Goal: Task Accomplishment & Management: Use online tool/utility

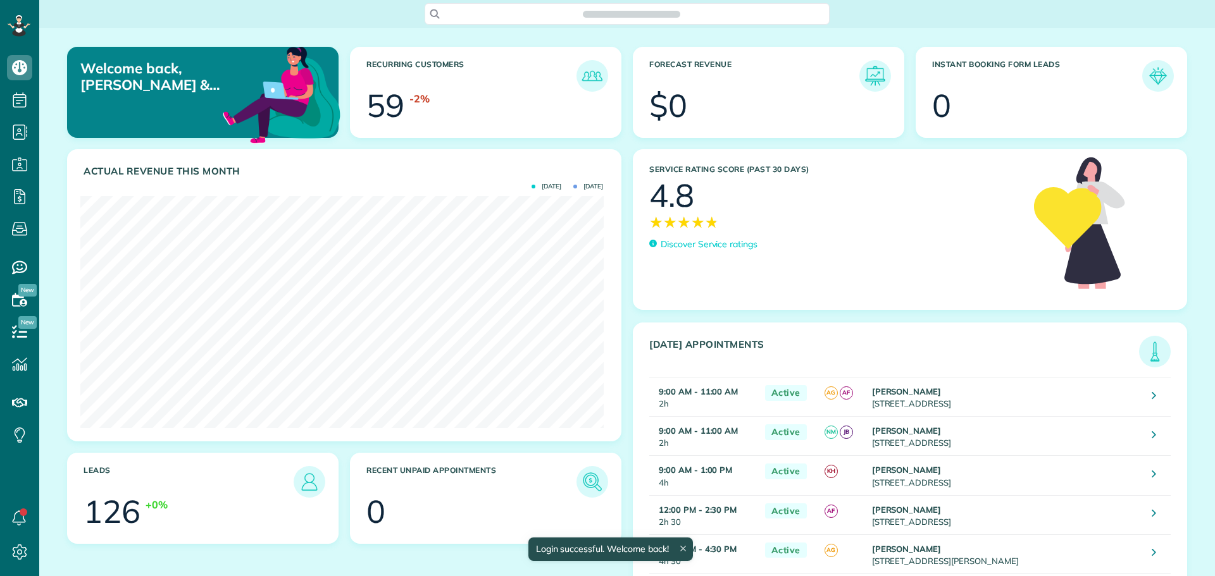
scroll to position [232, 523]
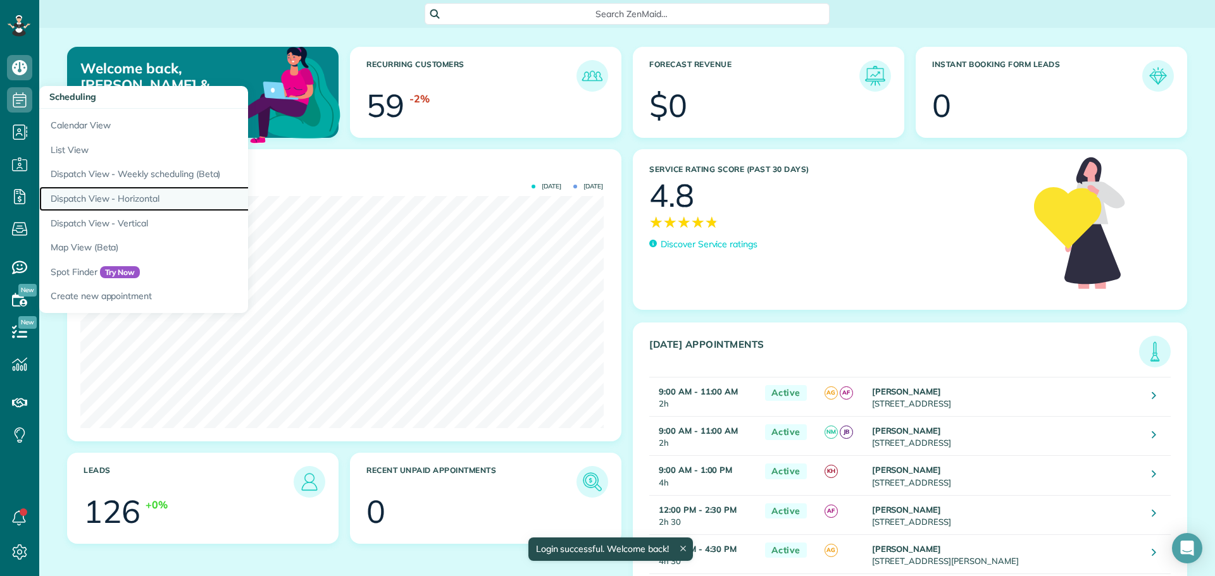
click at [104, 199] on link "Dispatch View - Horizontal" at bounding box center [197, 199] width 316 height 25
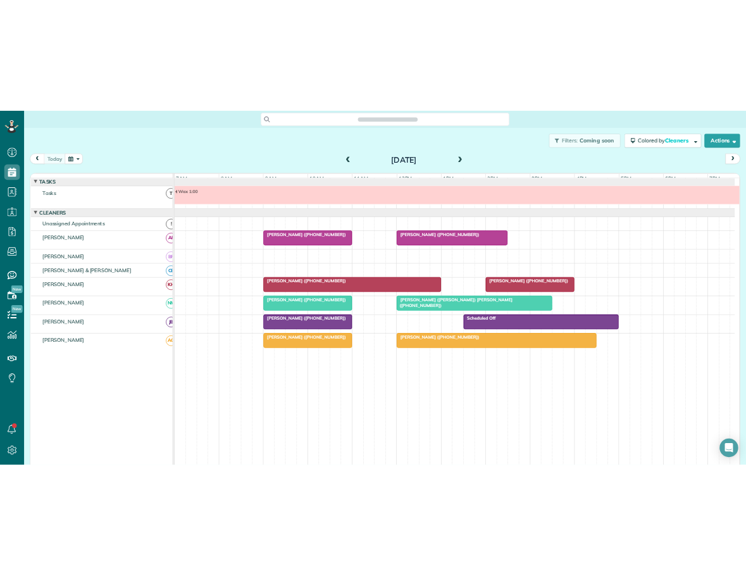
scroll to position [9, 0]
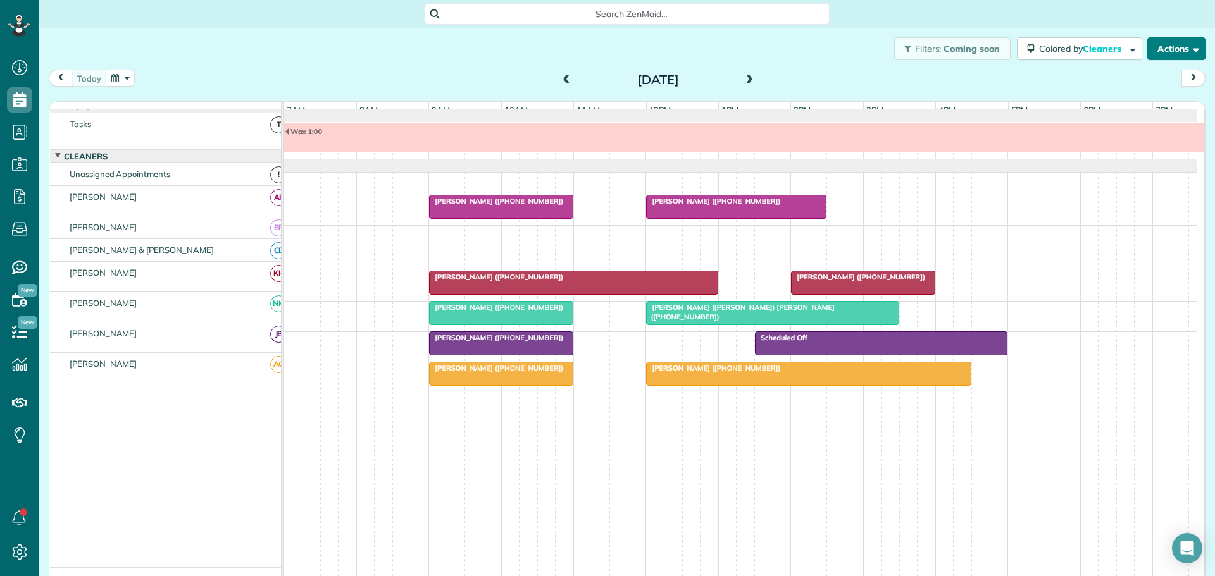
click at [1165, 47] on button "Actions" at bounding box center [1176, 48] width 58 height 23
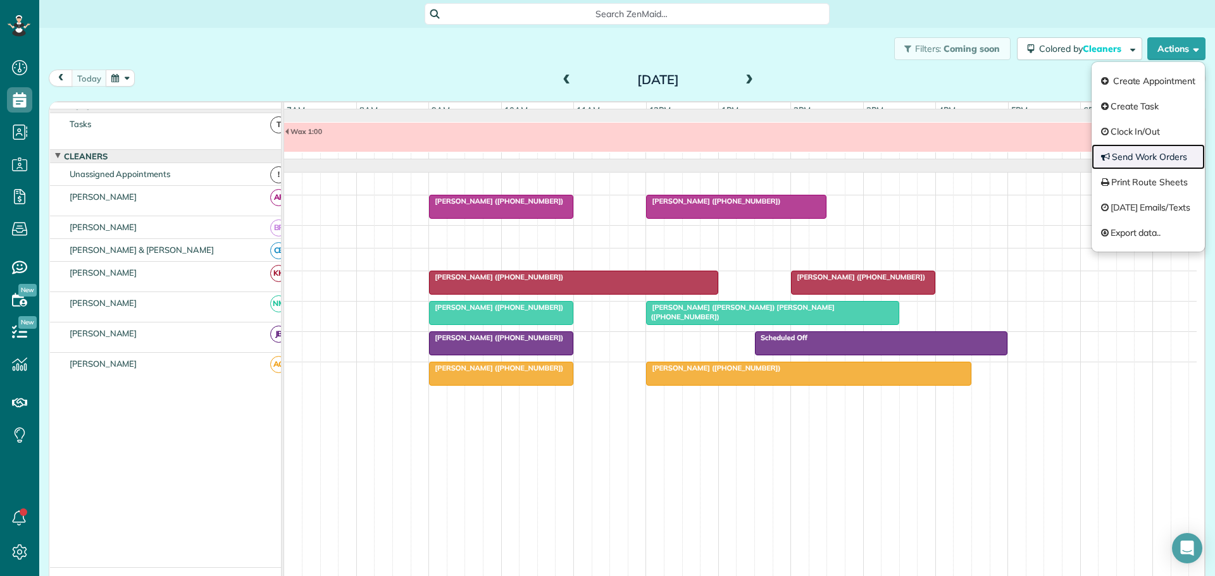
click at [1138, 153] on link "Send Work Orders" at bounding box center [1147, 156] width 113 height 25
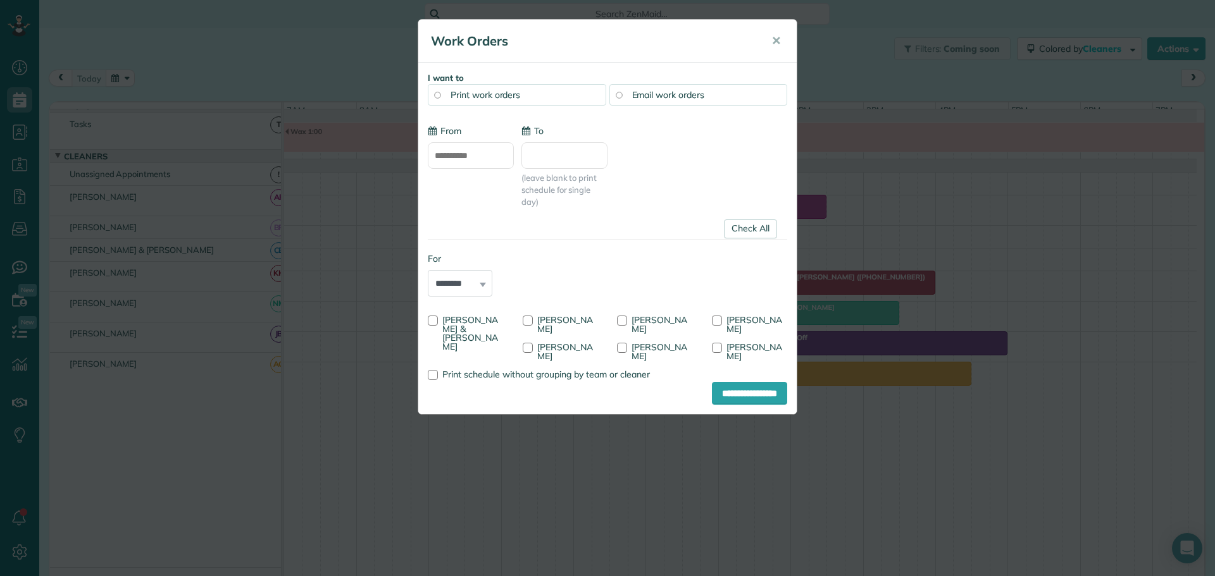
type input "**********"
drag, startPoint x: 430, startPoint y: 316, endPoint x: 480, endPoint y: 323, distance: 49.9
click at [437, 316] on label "[PERSON_NAME] & [PERSON_NAME]" at bounding box center [466, 333] width 76 height 35
drag, startPoint x: 429, startPoint y: 319, endPoint x: 442, endPoint y: 326, distance: 14.4
click at [430, 319] on div at bounding box center [433, 321] width 10 height 10
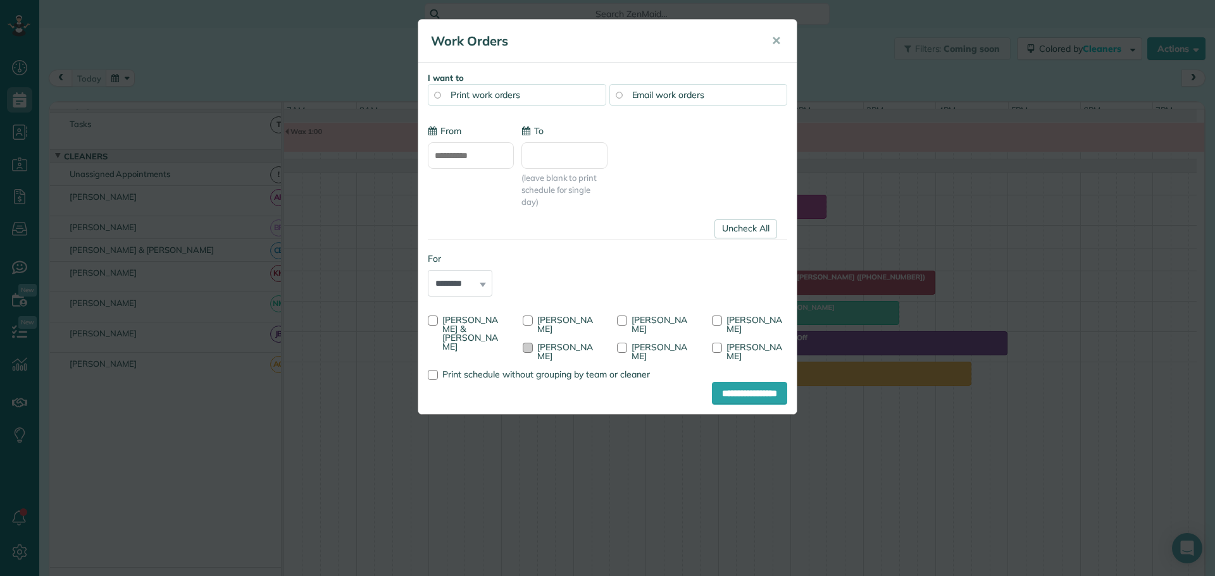
click at [526, 345] on div at bounding box center [528, 348] width 10 height 10
click at [624, 320] on div at bounding box center [622, 321] width 10 height 10
click at [722, 383] on input "**********" at bounding box center [749, 393] width 75 height 23
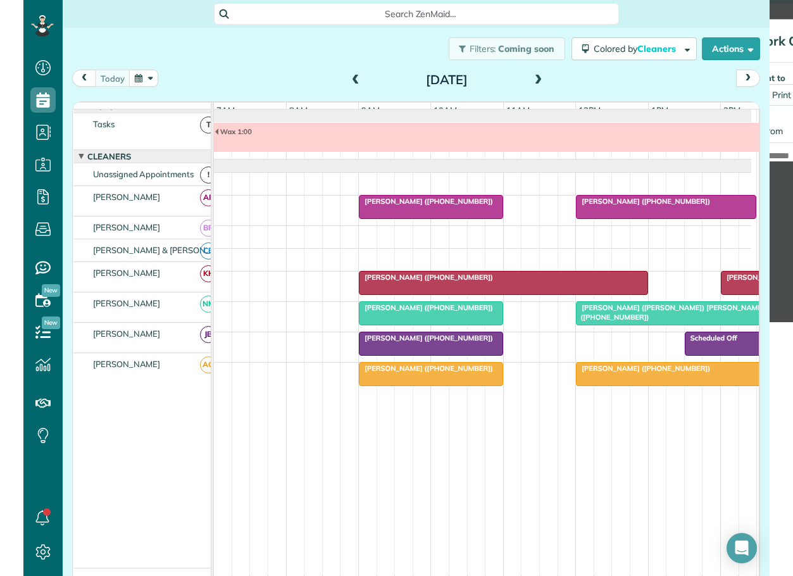
scroll to position [0, 0]
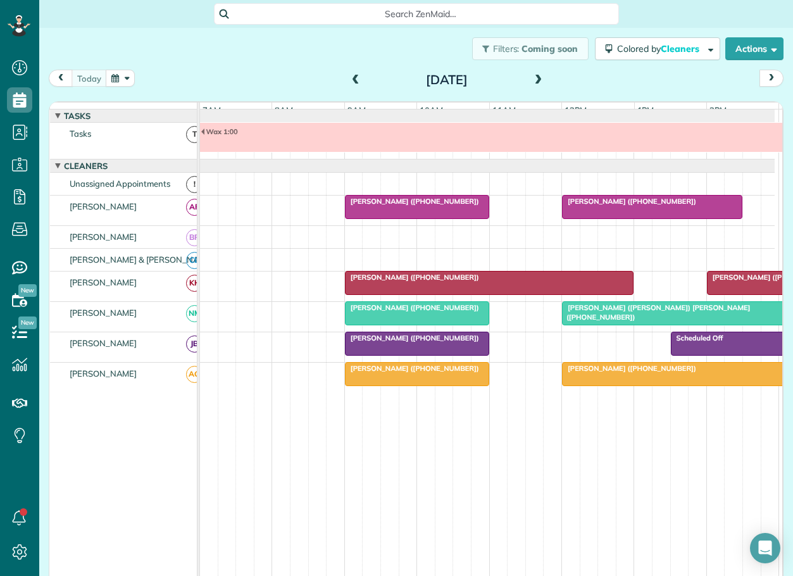
click at [351, 80] on span at bounding box center [356, 80] width 14 height 11
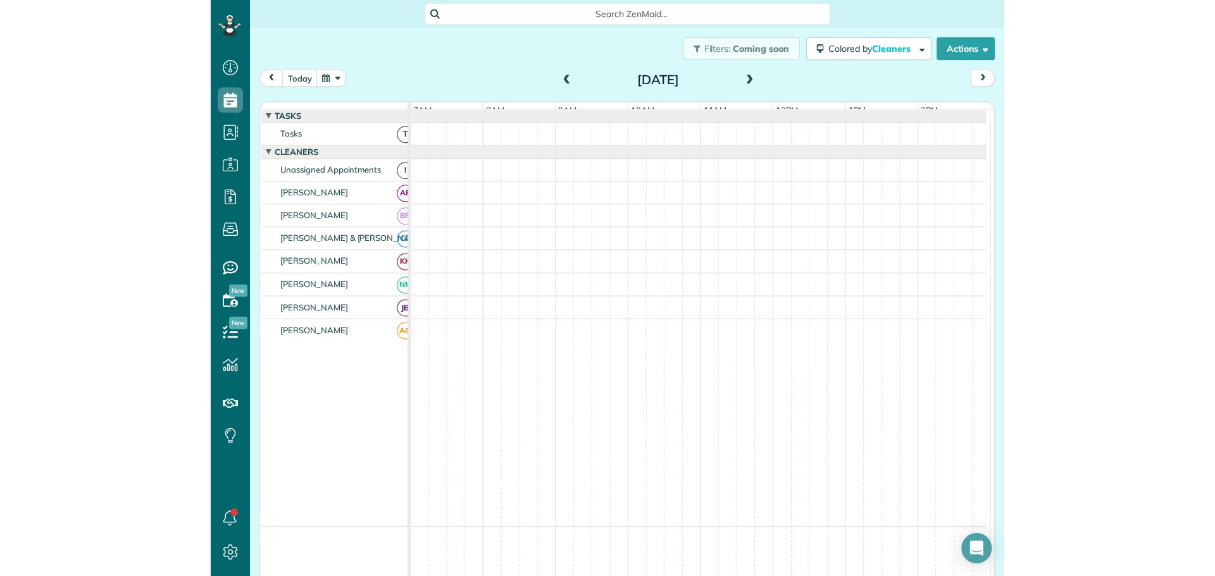
scroll to position [9, 0]
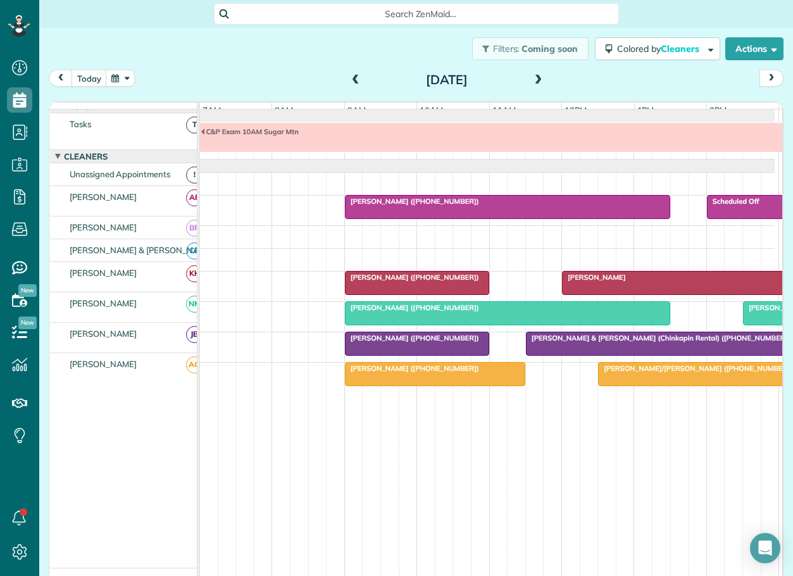
click at [400, 342] on span "[PERSON_NAME] ([PHONE_NUMBER])" at bounding box center [411, 337] width 135 height 9
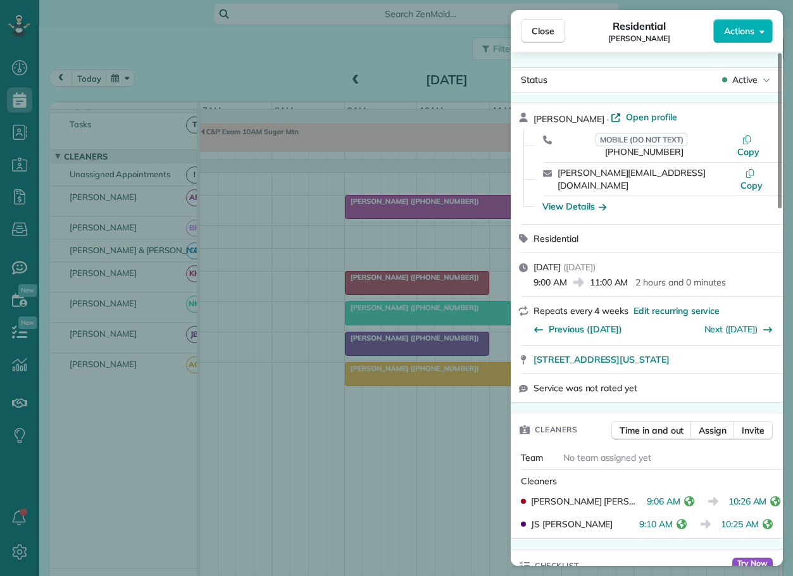
drag, startPoint x: 549, startPoint y: 34, endPoint x: 542, endPoint y: 45, distance: 13.3
click at [549, 34] on span "Close" at bounding box center [542, 31] width 23 height 13
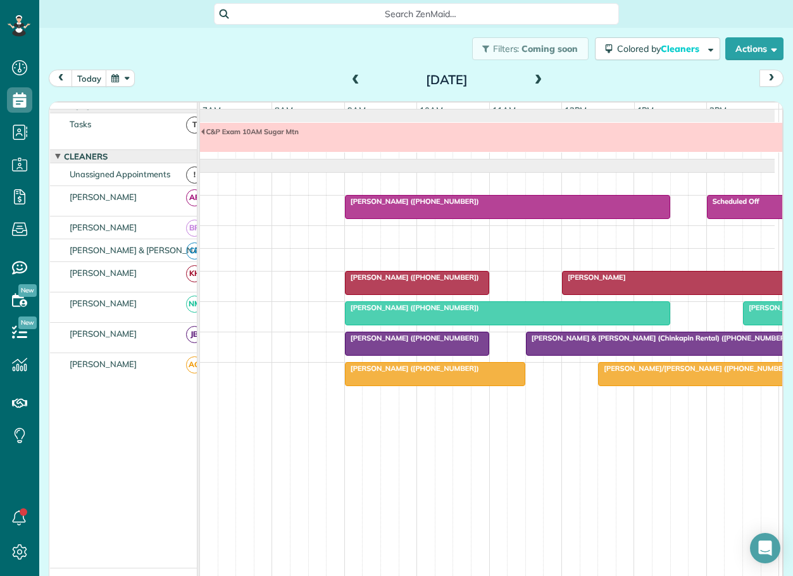
click at [588, 282] on span "[PERSON_NAME]" at bounding box center [593, 277] width 65 height 9
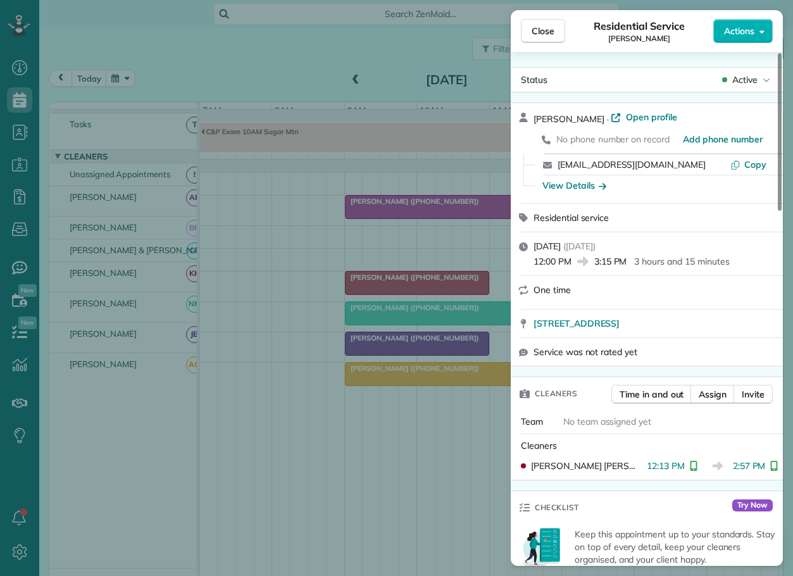
drag, startPoint x: 540, startPoint y: 30, endPoint x: 528, endPoint y: 123, distance: 93.2
click at [541, 30] on span "Close" at bounding box center [542, 31] width 23 height 13
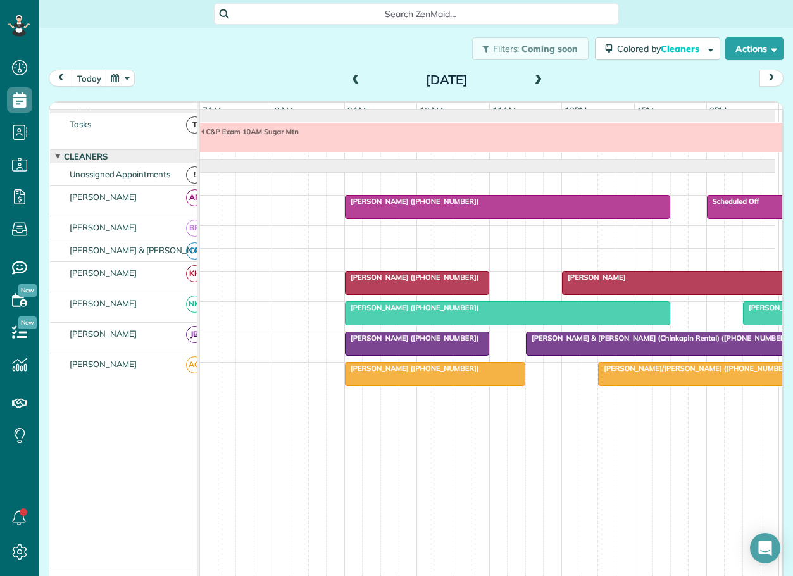
click at [609, 342] on span "[PERSON_NAME] & [PERSON_NAME] (Chinkapin Rental) ([PHONE_NUMBER], [PHONE_NUMBER…" at bounding box center [691, 337] width 333 height 9
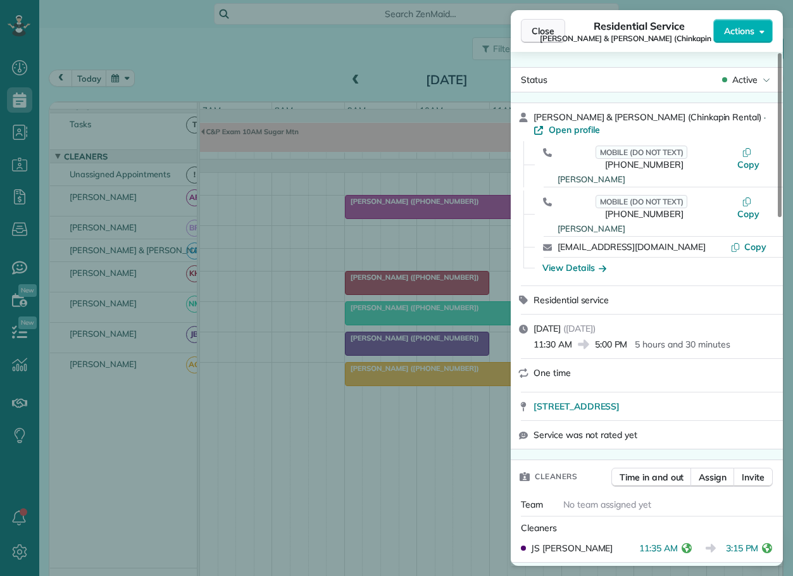
drag, startPoint x: 540, startPoint y: 33, endPoint x: 781, endPoint y: 146, distance: 266.1
click at [543, 34] on span "Close" at bounding box center [542, 31] width 23 height 13
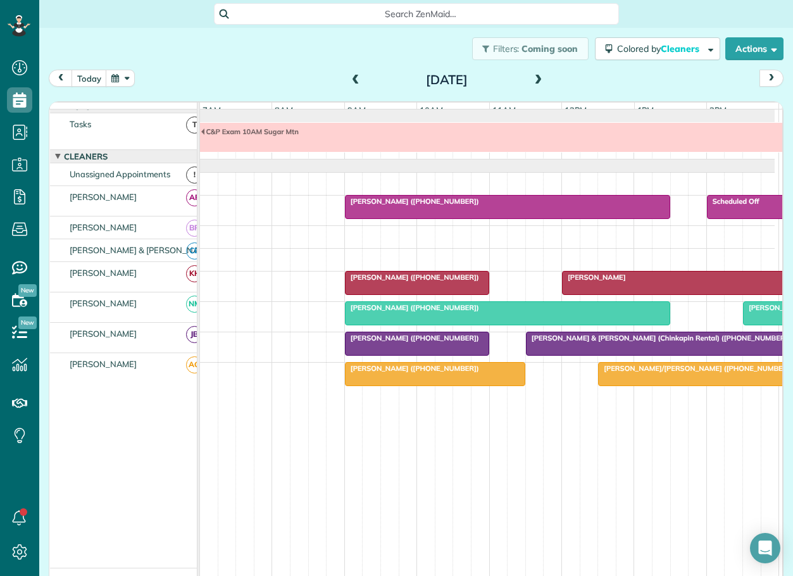
click at [635, 373] on span "[PERSON_NAME]/[PERSON_NAME] ([PHONE_NUMBER])" at bounding box center [695, 368] width 196 height 9
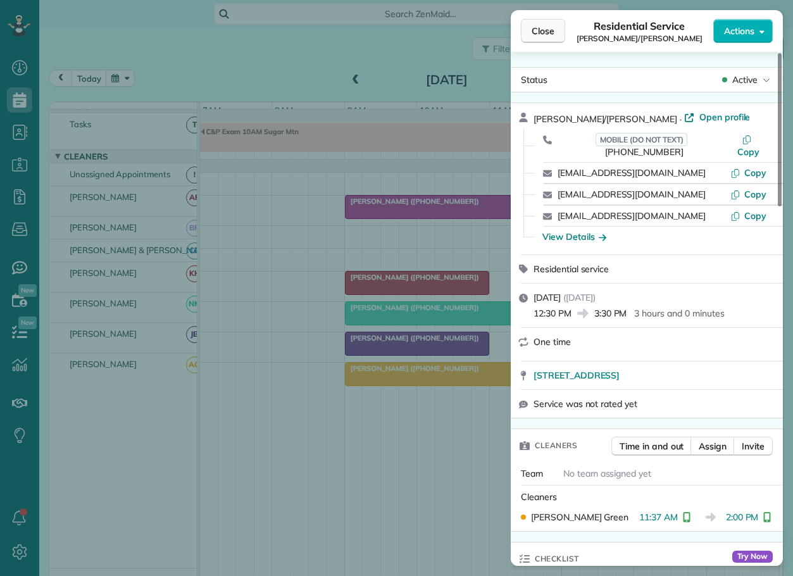
click at [545, 31] on span "Close" at bounding box center [542, 31] width 23 height 13
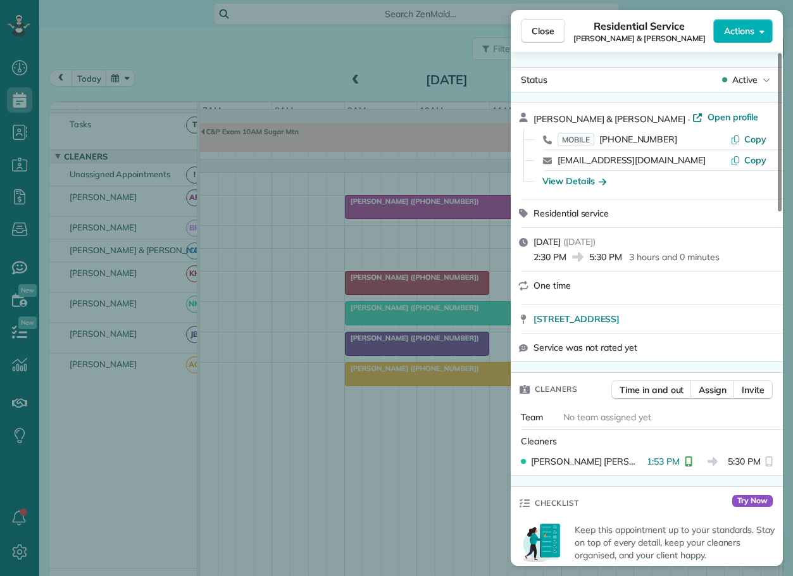
drag, startPoint x: 544, startPoint y: 37, endPoint x: 584, endPoint y: 51, distance: 43.0
click at [544, 37] on span "Close" at bounding box center [542, 31] width 23 height 13
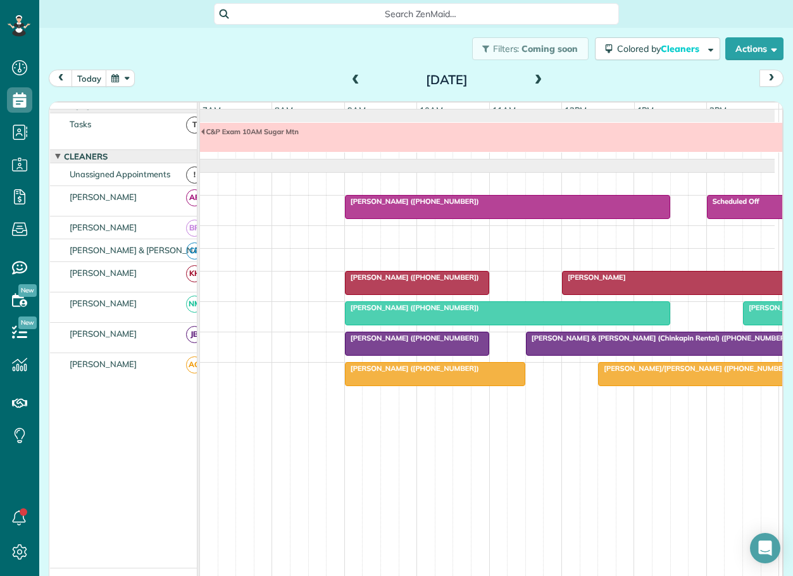
click at [442, 312] on span "[PERSON_NAME] ([PHONE_NUMBER])" at bounding box center [411, 307] width 135 height 9
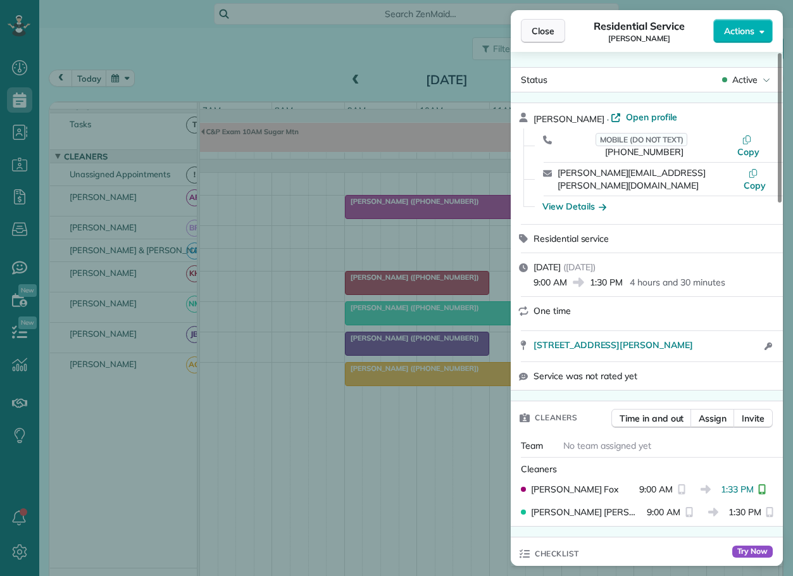
click at [544, 32] on span "Close" at bounding box center [542, 31] width 23 height 13
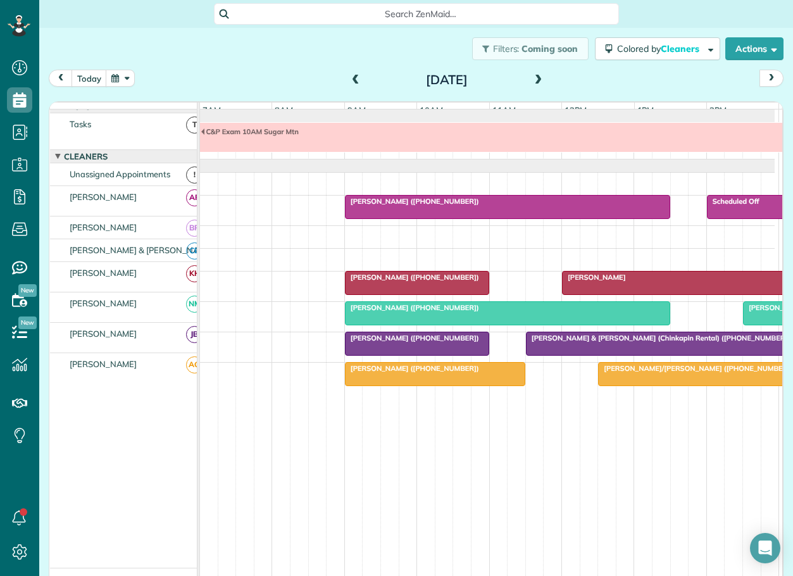
click at [479, 312] on div "[PERSON_NAME] ([PHONE_NUMBER])" at bounding box center [508, 307] width 318 height 9
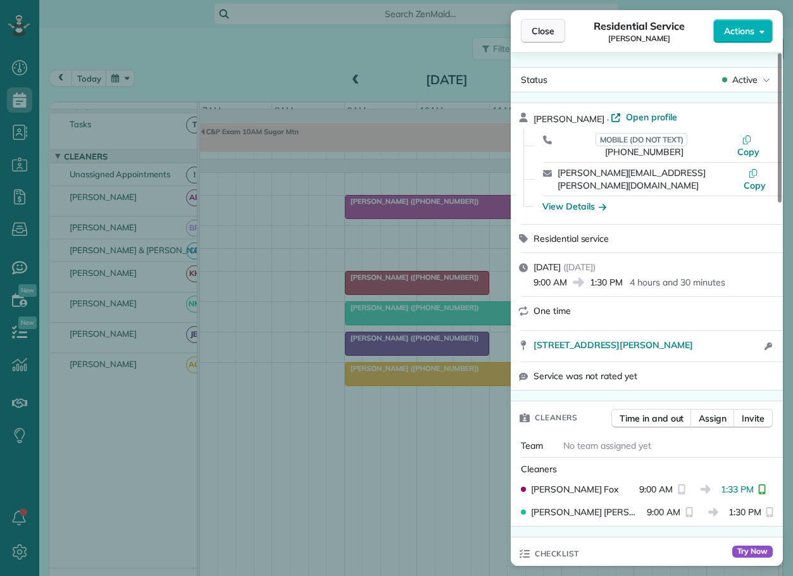
click at [545, 33] on span "Close" at bounding box center [542, 31] width 23 height 13
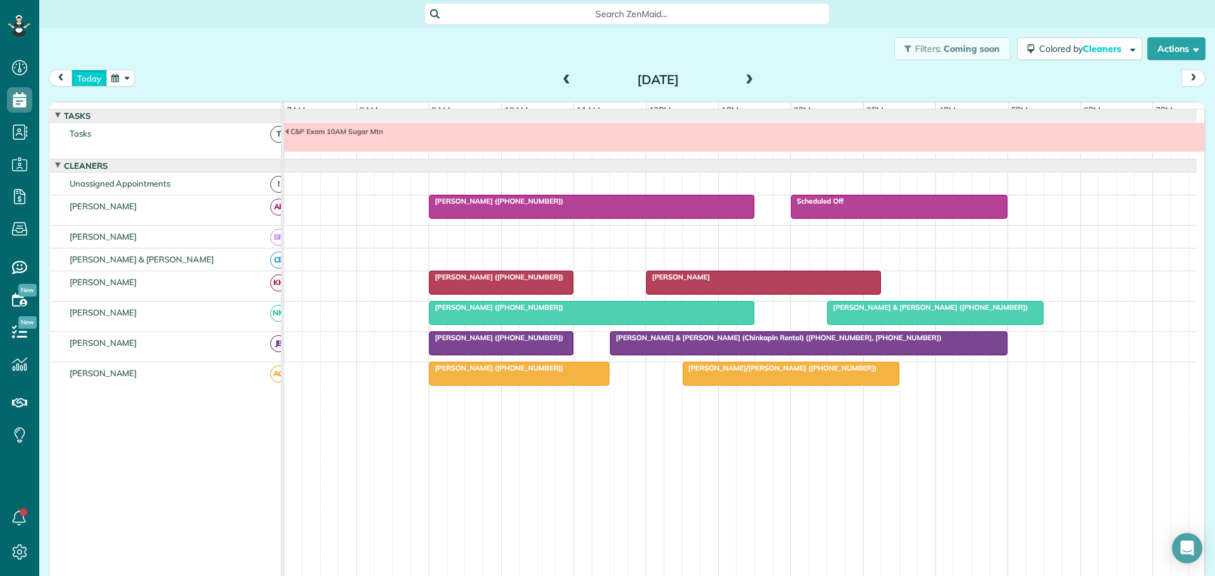
click at [90, 80] on button "today" at bounding box center [88, 78] width 35 height 17
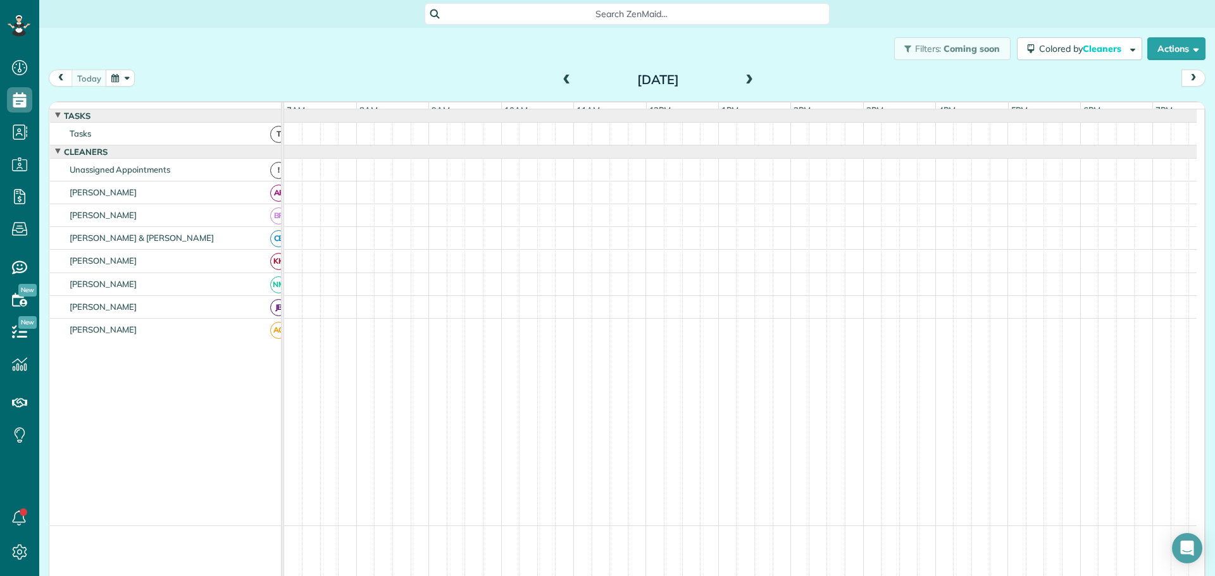
scroll to position [9, 0]
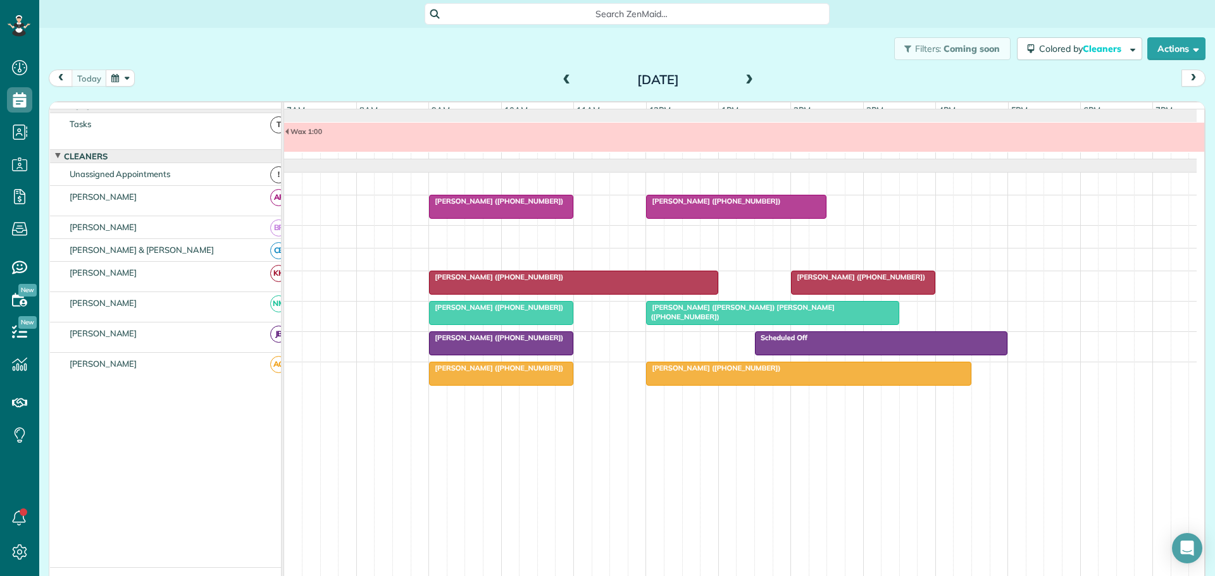
click at [746, 73] on span at bounding box center [749, 80] width 14 height 19
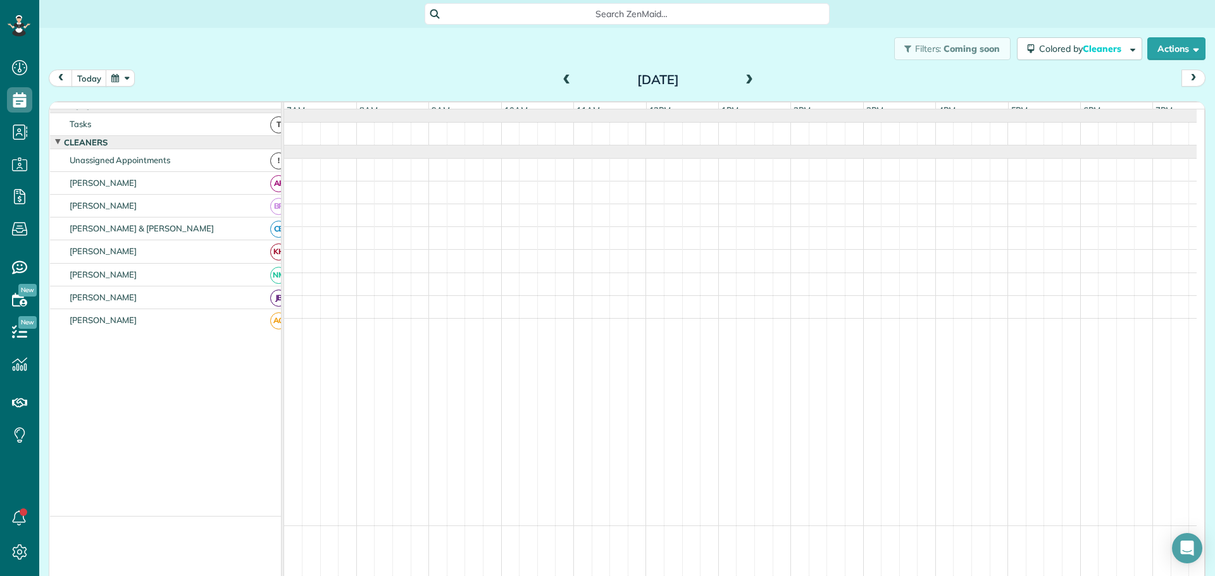
scroll to position [0, 0]
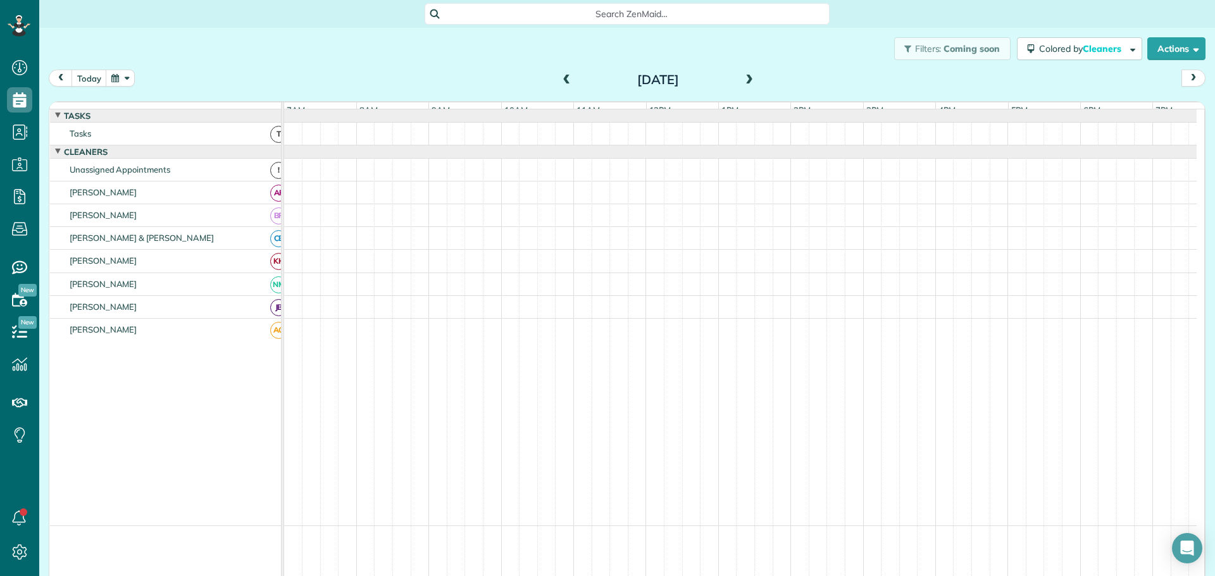
click at [742, 80] on span at bounding box center [749, 80] width 14 height 11
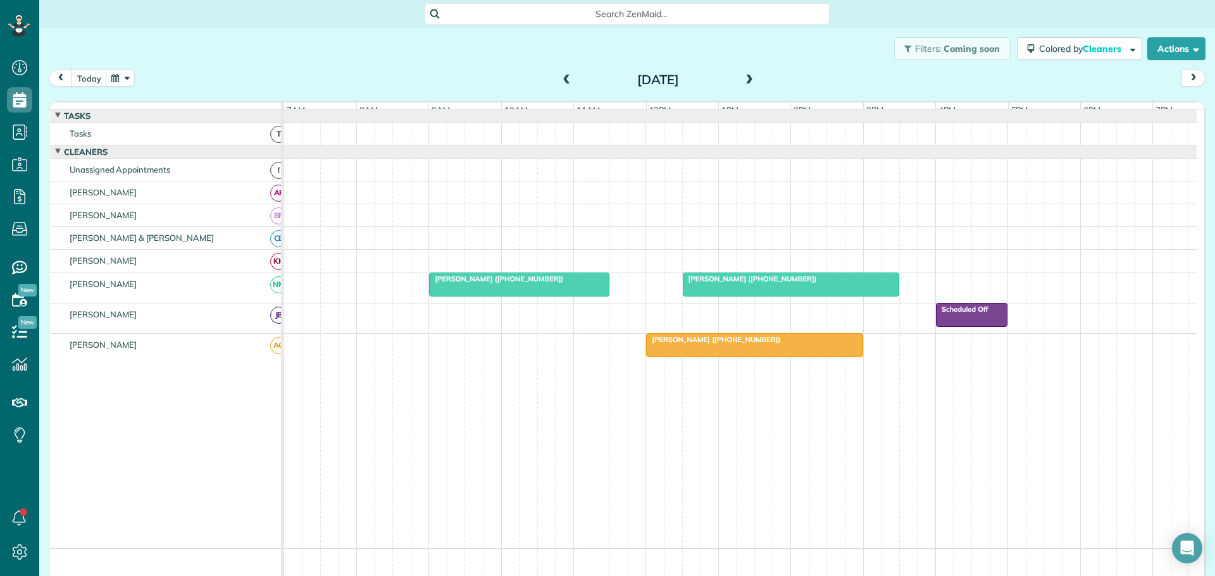
click at [563, 75] on span at bounding box center [567, 80] width 14 height 11
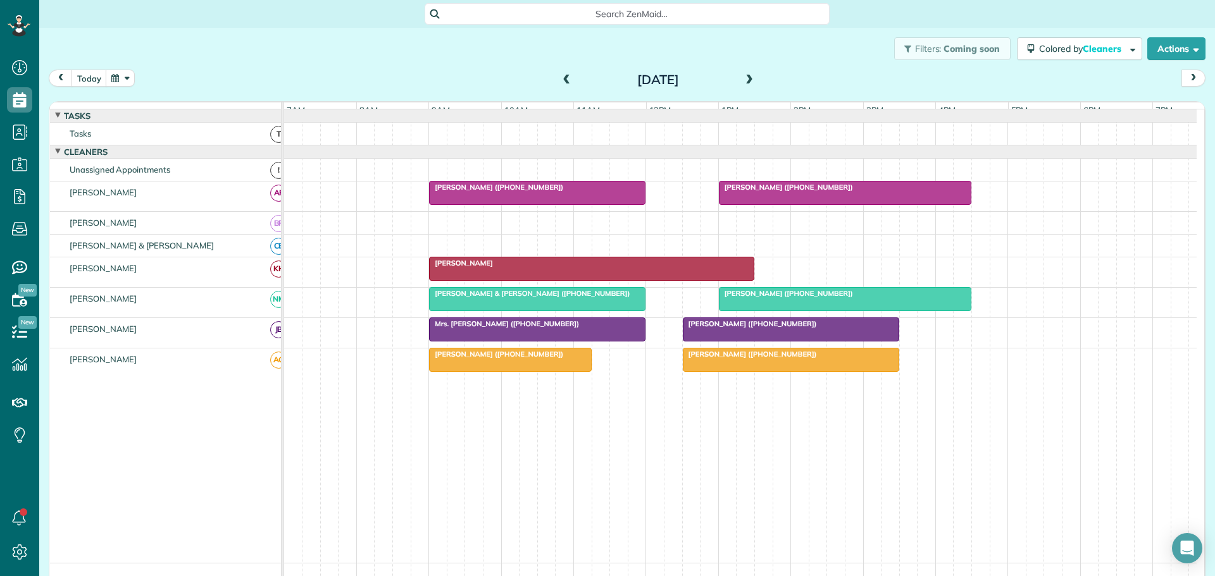
click at [562, 75] on span at bounding box center [567, 80] width 14 height 11
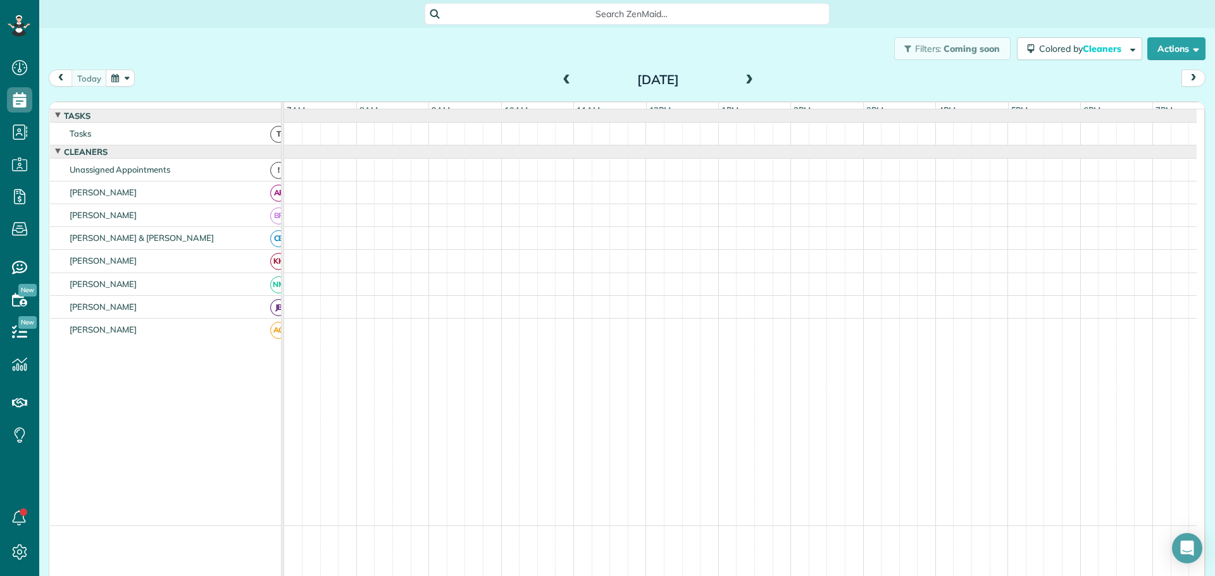
scroll to position [9, 0]
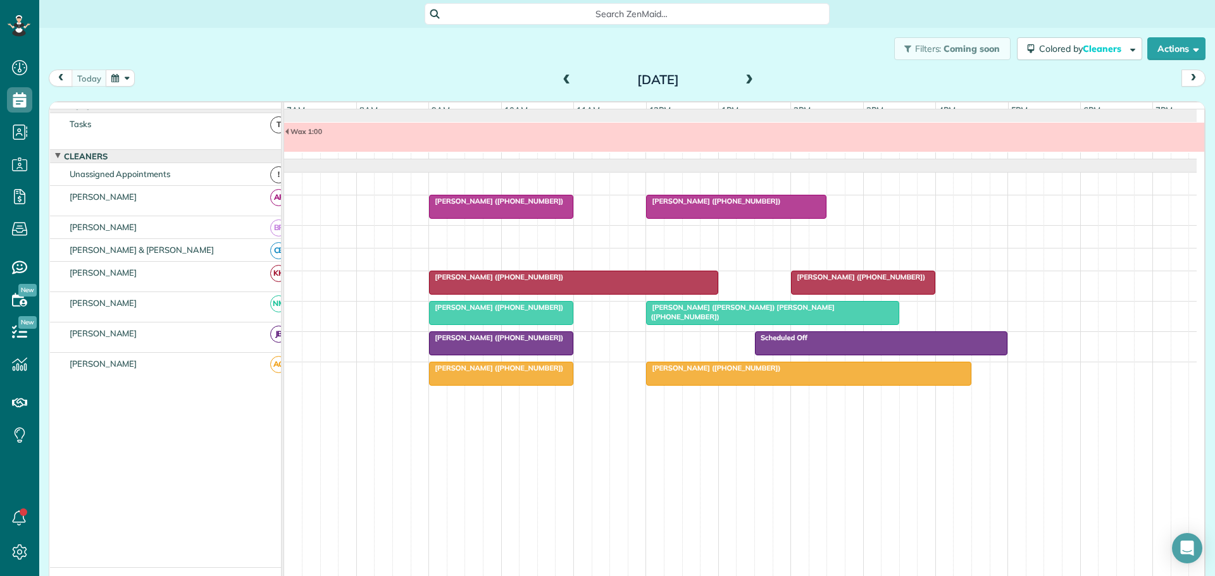
click at [560, 80] on span at bounding box center [567, 80] width 14 height 11
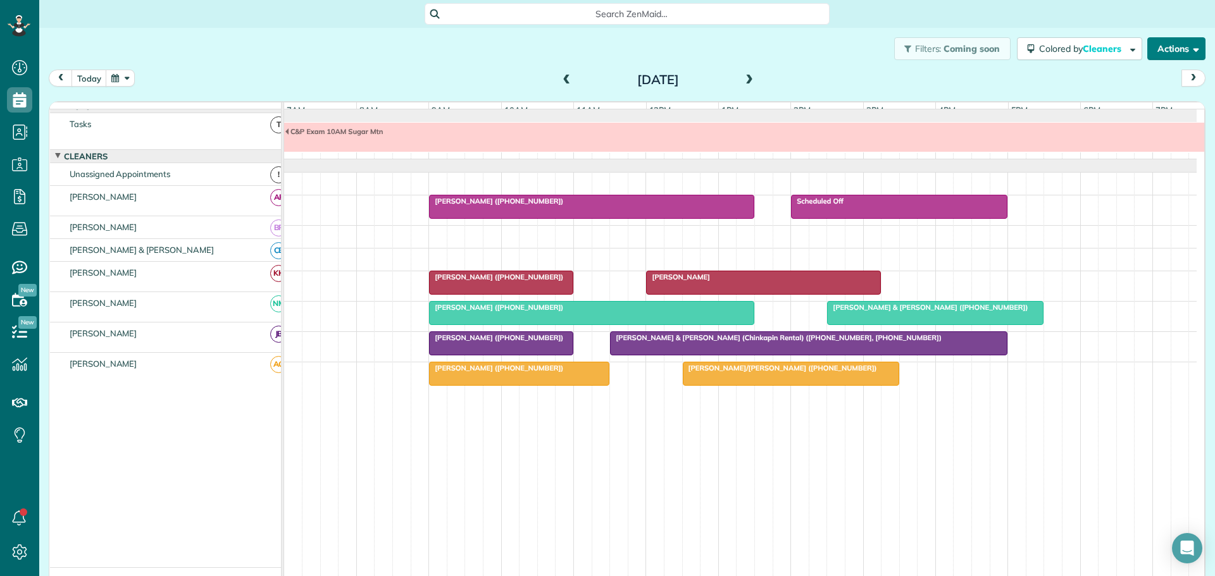
click at [1163, 47] on button "Actions" at bounding box center [1176, 48] width 58 height 23
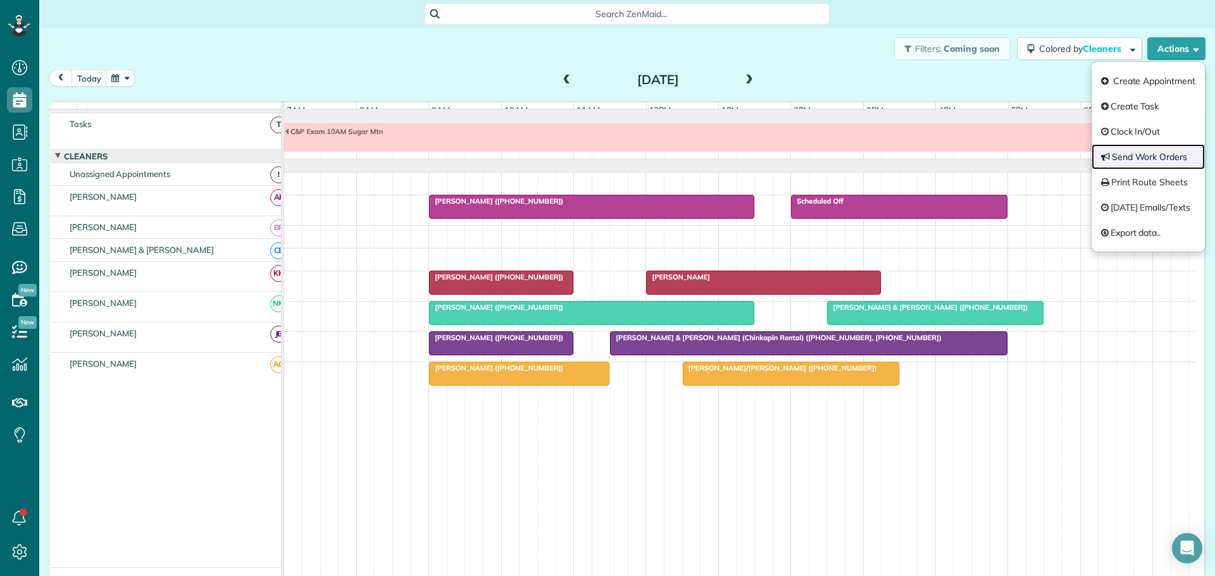
click at [1135, 150] on link "Send Work Orders" at bounding box center [1147, 156] width 113 height 25
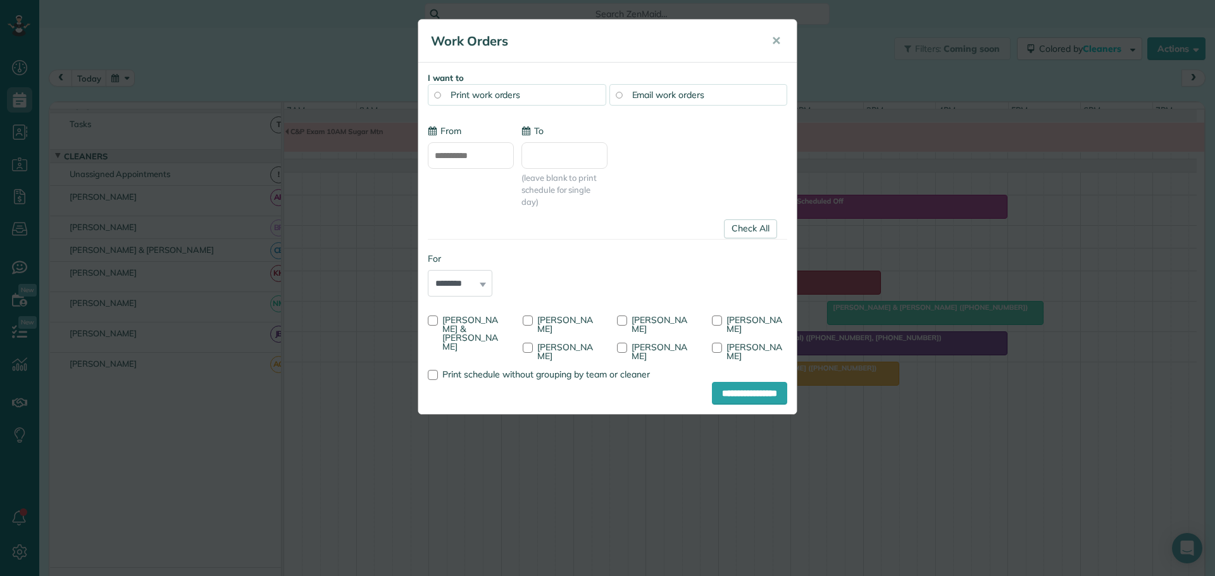
click at [450, 154] on input "**********" at bounding box center [471, 155] width 86 height 27
click at [463, 262] on link "15" at bounding box center [466, 262] width 20 height 20
type input "**********"
click at [748, 228] on link "Check All" at bounding box center [750, 229] width 53 height 19
click at [715, 346] on div at bounding box center [717, 348] width 10 height 10
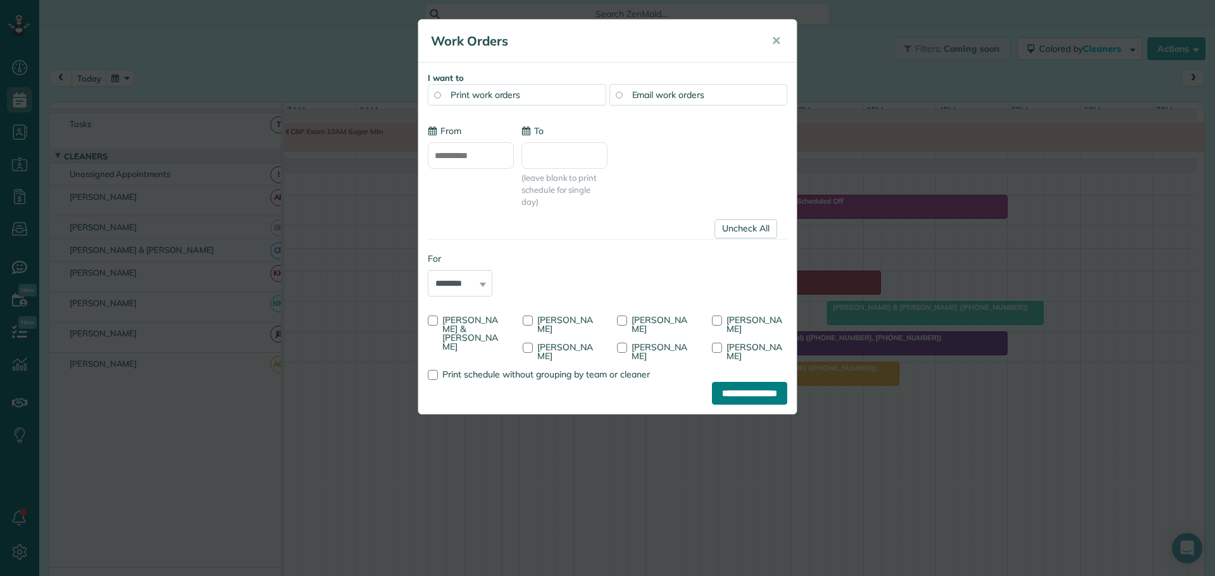
click at [744, 388] on input "**********" at bounding box center [749, 393] width 75 height 23
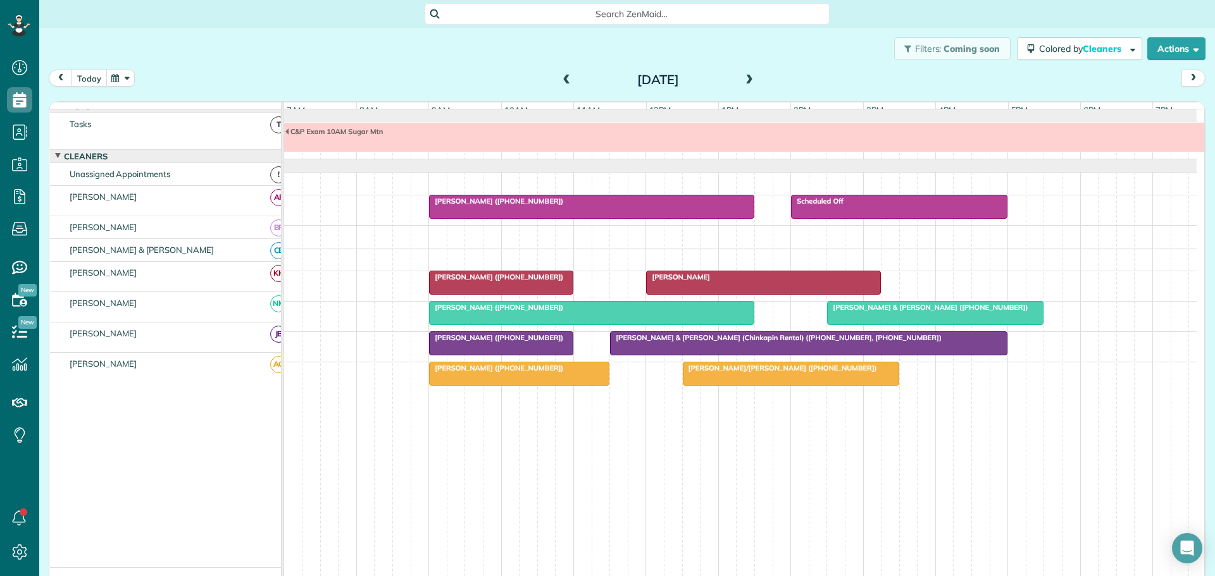
click at [82, 75] on button "today" at bounding box center [88, 78] width 35 height 17
